Goal: Information Seeking & Learning: Learn about a topic

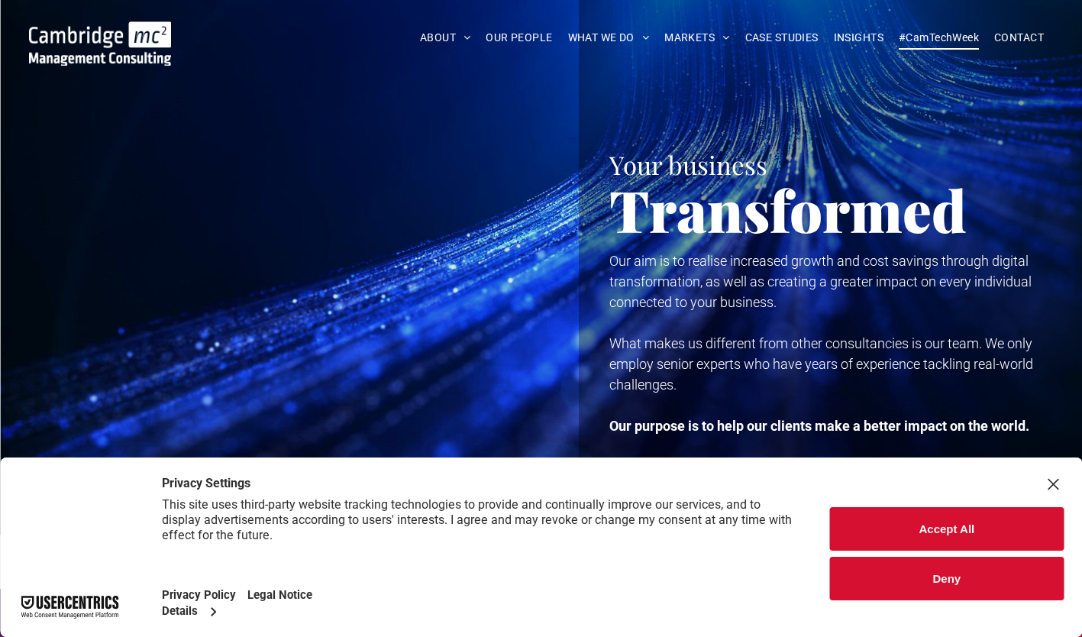
click at [931, 37] on span "#CamTechWeek" at bounding box center [939, 38] width 80 height 24
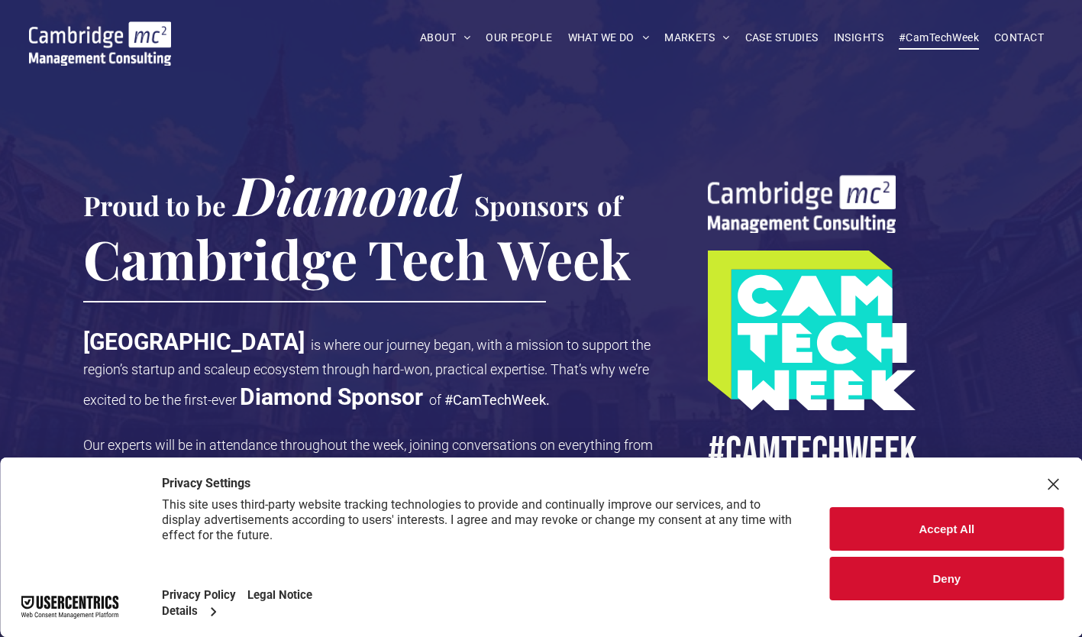
click at [944, 535] on button "Accept All" at bounding box center [947, 529] width 234 height 44
